Goal: Task Accomplishment & Management: Use online tool/utility

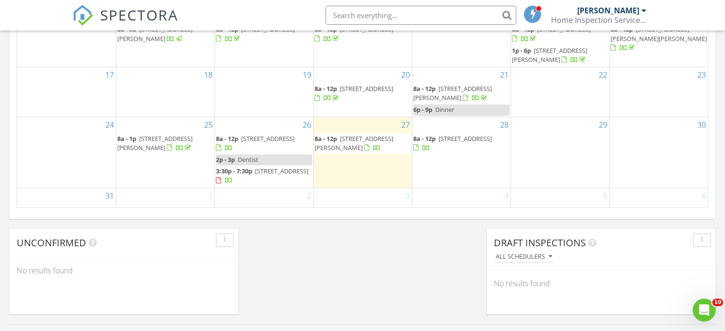
scroll to position [28, 0]
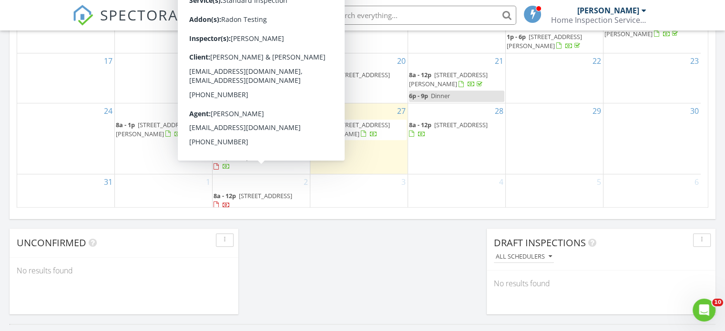
click at [292, 192] on span "[STREET_ADDRESS]" at bounding box center [265, 196] width 53 height 9
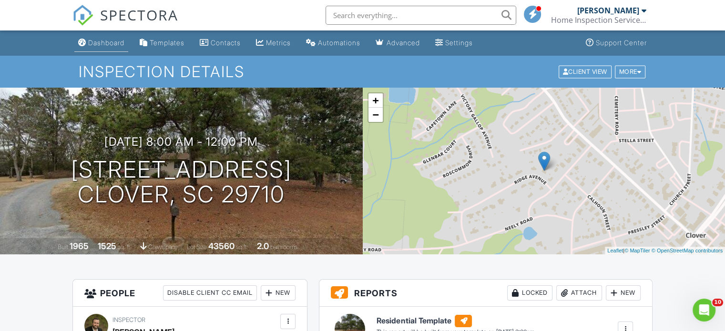
click at [121, 49] on link "Dashboard" at bounding box center [101, 43] width 54 height 18
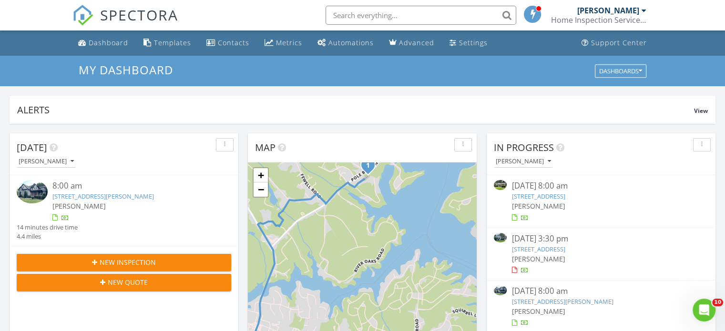
click at [565, 197] on link "222 Woodridge Dr, Belmont, NC 28012" at bounding box center [538, 196] width 53 height 9
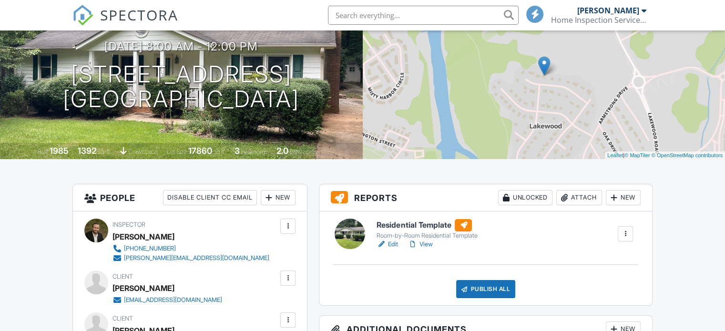
click at [433, 230] on h6 "Residential Template" at bounding box center [427, 225] width 101 height 12
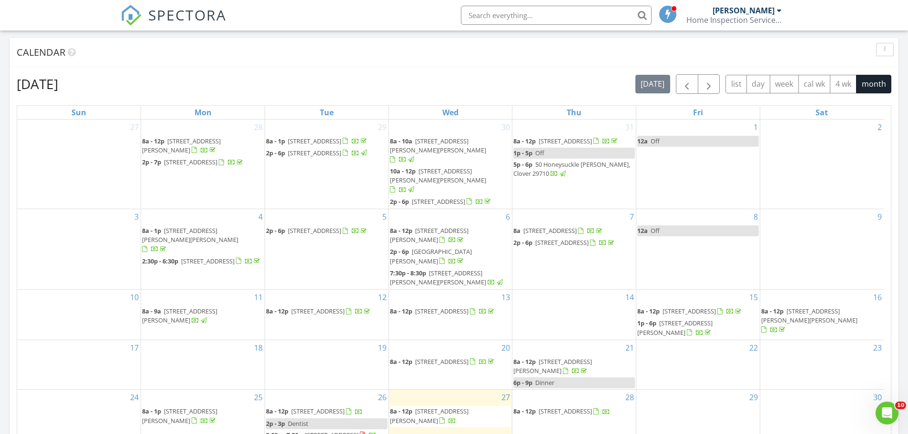
scroll to position [27, 0]
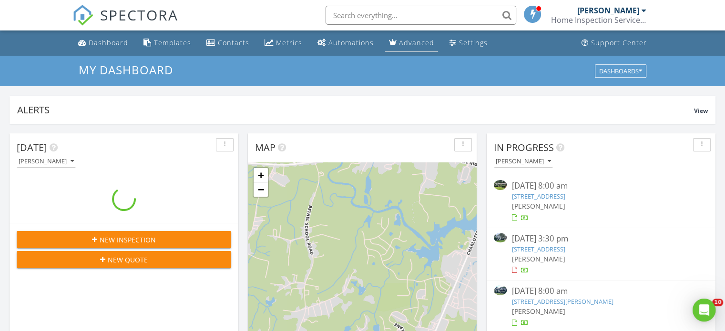
scroll to position [883, 740]
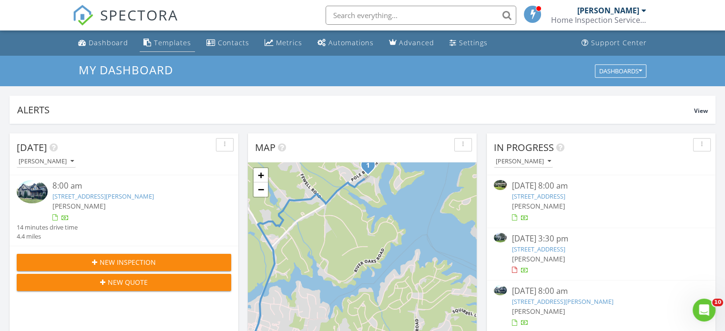
click at [176, 49] on link "Templates" at bounding box center [167, 43] width 55 height 18
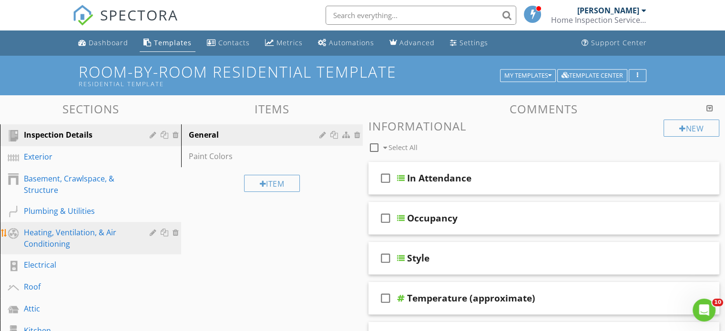
click at [79, 234] on div "Heating, Ventilation, & Air Conditioning" at bounding box center [80, 238] width 112 height 23
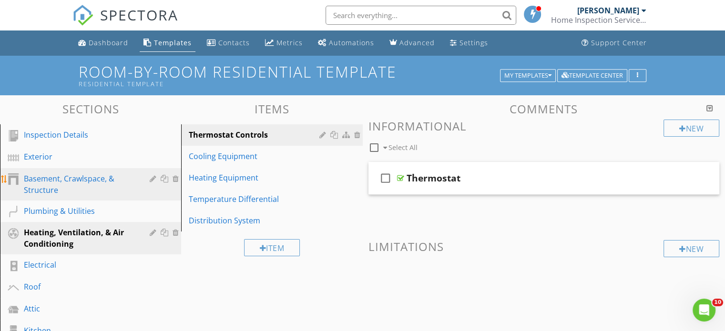
click at [87, 183] on div "Basement, Crawlspace, & Structure" at bounding box center [80, 184] width 112 height 23
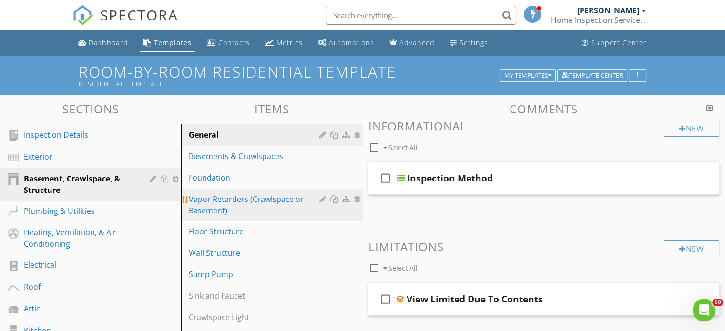
click at [238, 195] on div "Vapor Retarders (Crawlspace or Basement)" at bounding box center [255, 205] width 133 height 23
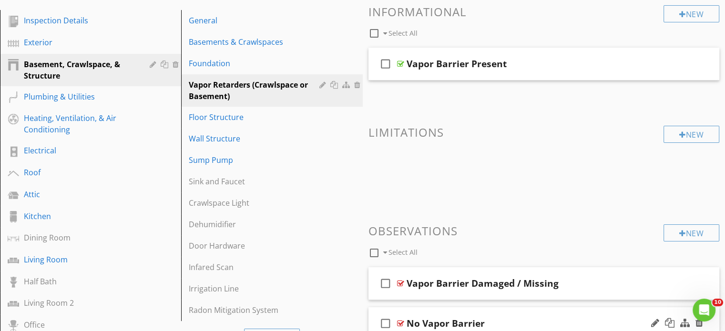
scroll to position [191, 0]
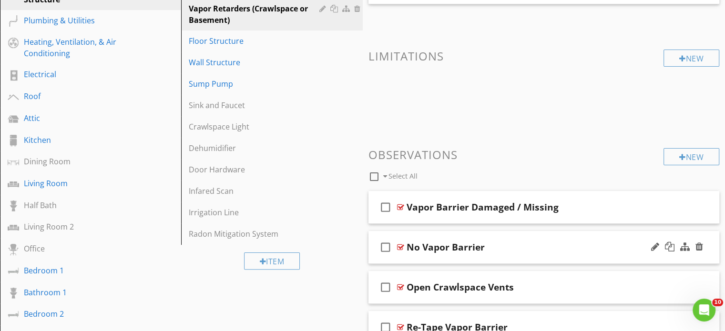
click at [560, 246] on div "No Vapor Barrier" at bounding box center [531, 247] width 249 height 11
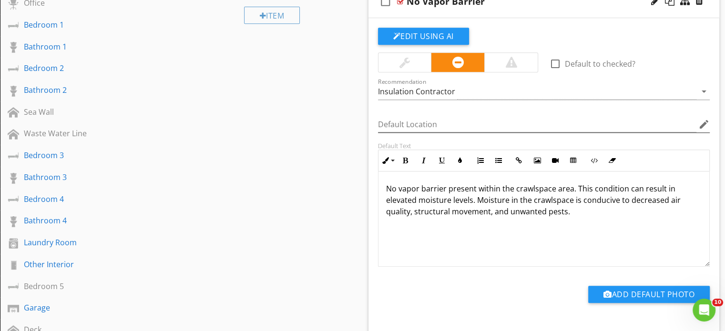
scroll to position [381, 0]
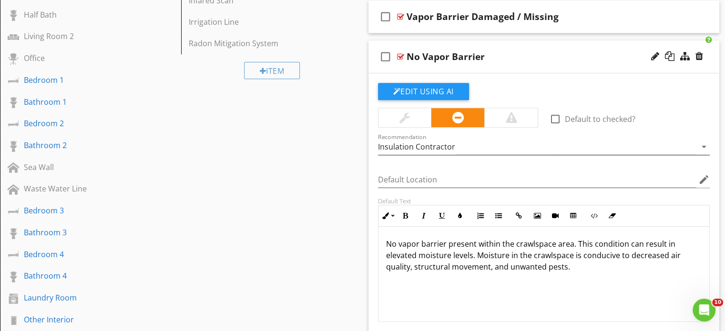
click at [582, 146] on div "Insulation Contractor" at bounding box center [537, 147] width 319 height 16
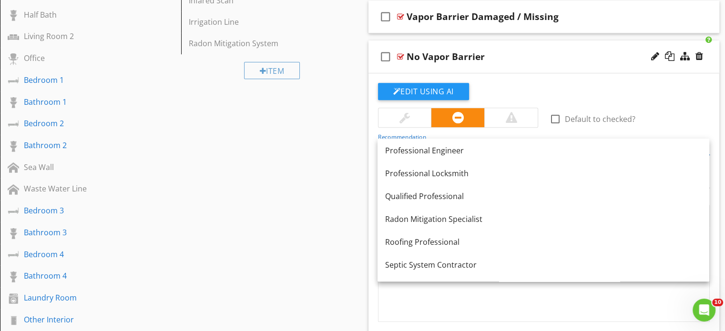
scroll to position [1036, 0]
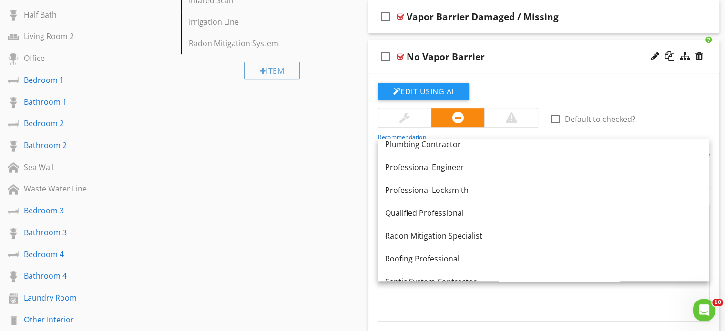
click at [481, 213] on div "Qualified Professional" at bounding box center [543, 212] width 317 height 11
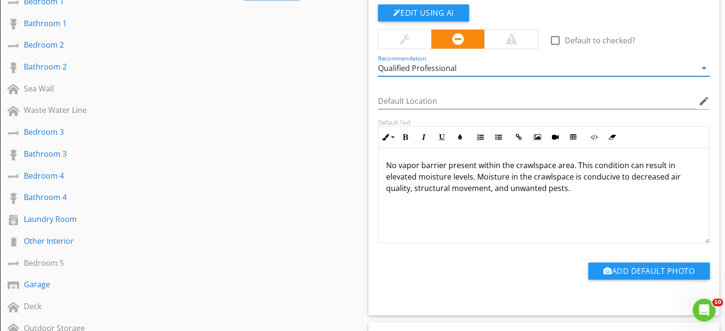
scroll to position [381, 0]
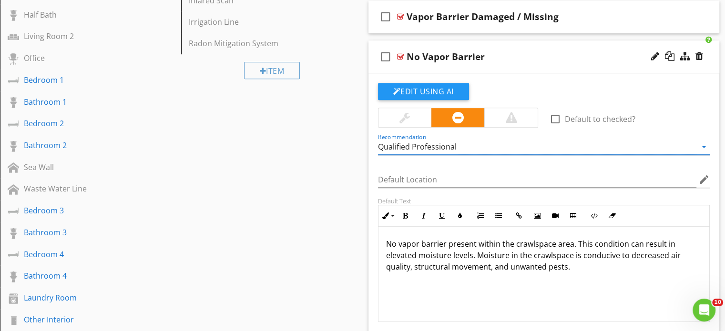
click at [681, 94] on div "Edit Using AI" at bounding box center [544, 95] width 332 height 25
click at [548, 59] on div "No Vapor Barrier" at bounding box center [531, 56] width 249 height 11
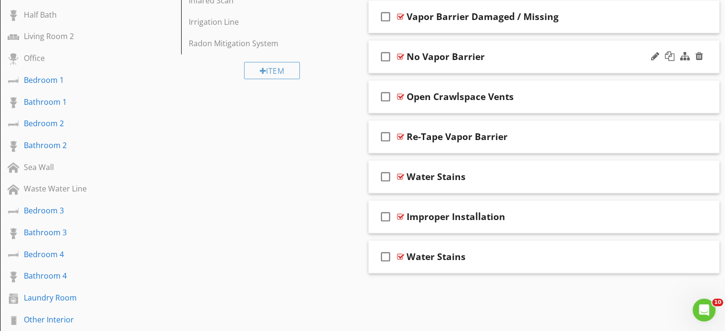
click at [547, 59] on div "No Vapor Barrier" at bounding box center [531, 56] width 249 height 11
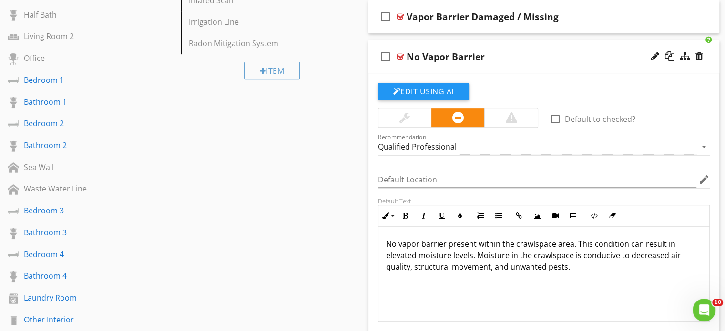
click at [548, 59] on div "No Vapor Barrier" at bounding box center [531, 56] width 249 height 11
